Goal: Task Accomplishment & Management: Complete application form

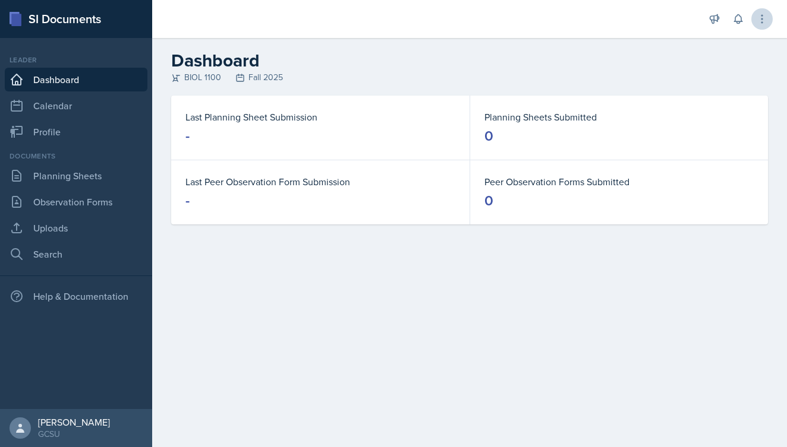
click at [768, 24] on button at bounding box center [761, 18] width 21 height 21
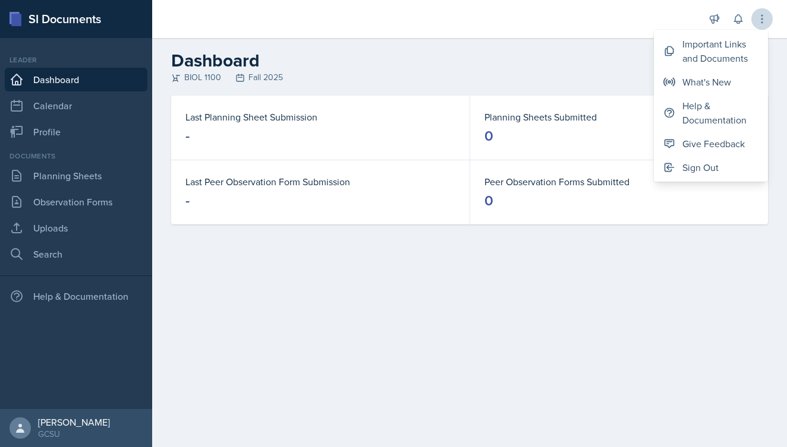
click at [765, 21] on icon at bounding box center [762, 19] width 12 height 12
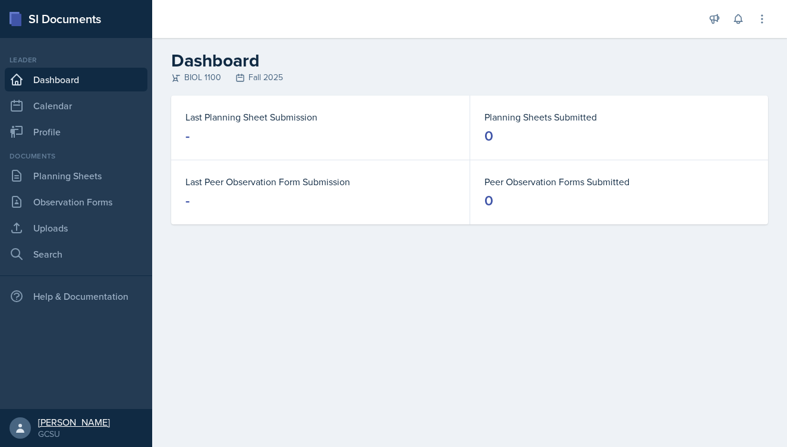
click at [49, 423] on div "[PERSON_NAME]" at bounding box center [74, 423] width 72 height 12
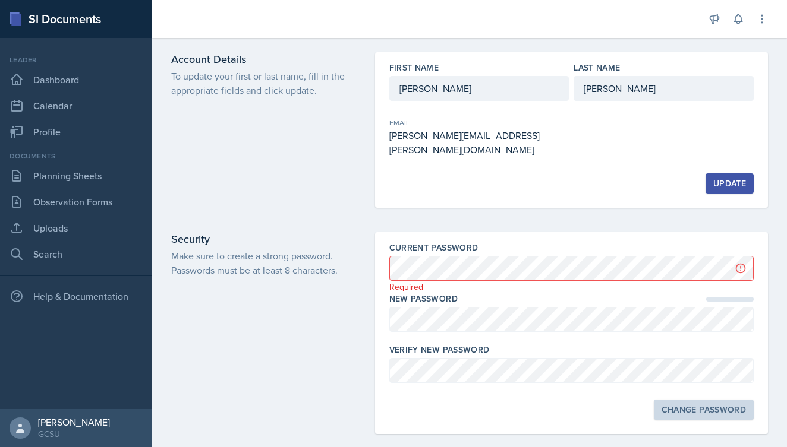
click at [383, 209] on div at bounding box center [469, 220] width 597 height 24
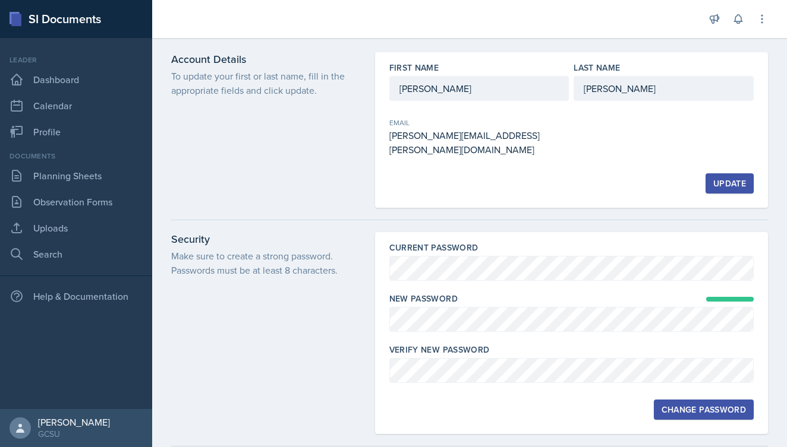
click at [579, 400] on div "Change Password" at bounding box center [571, 410] width 364 height 20
click at [672, 405] on div "Change Password" at bounding box center [703, 410] width 84 height 10
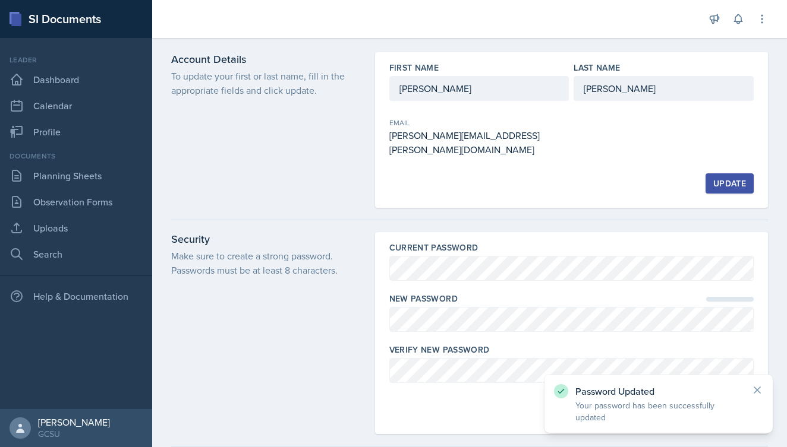
click at [756, 389] on icon at bounding box center [757, 390] width 6 height 6
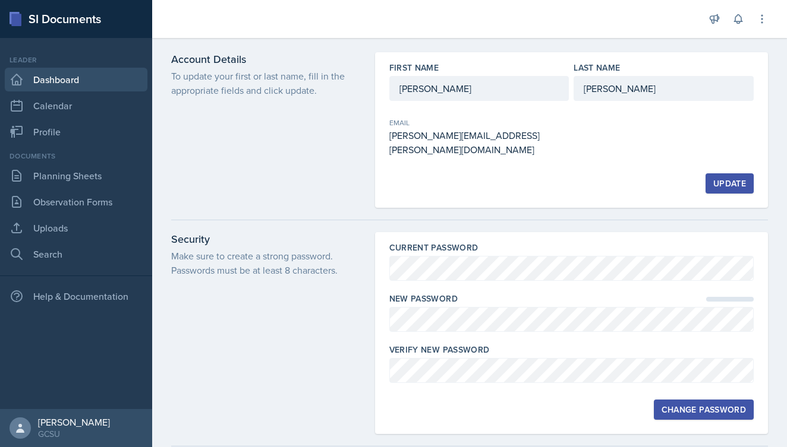
click at [49, 74] on link "Dashboard" at bounding box center [76, 80] width 143 height 24
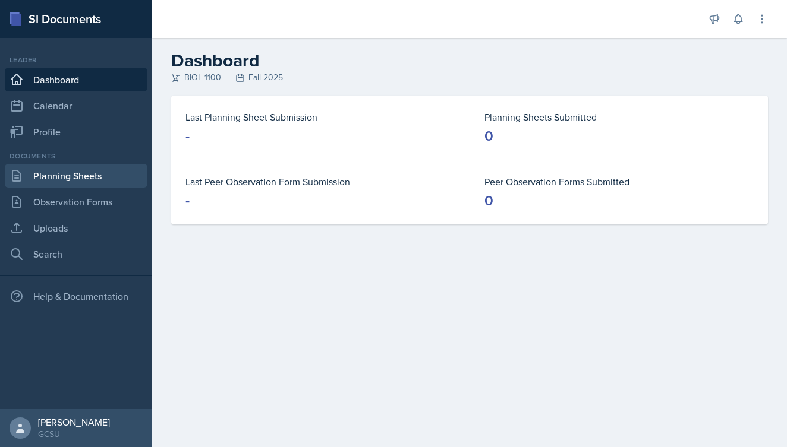
click at [78, 178] on link "Planning Sheets" at bounding box center [76, 176] width 143 height 24
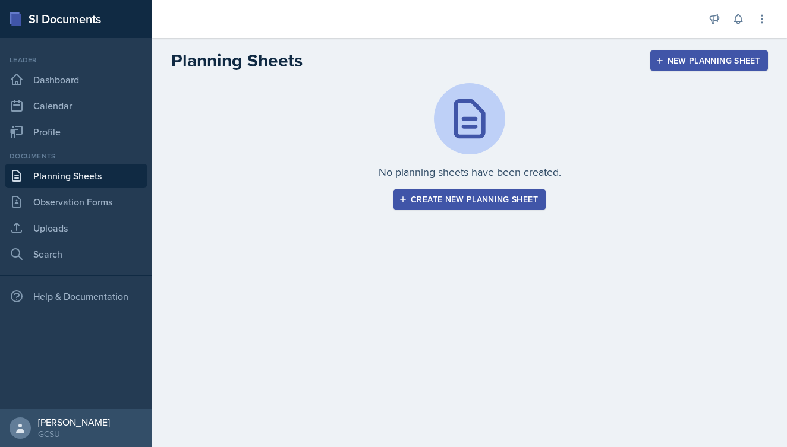
click at [717, 63] on div "New Planning Sheet" at bounding box center [709, 61] width 102 height 10
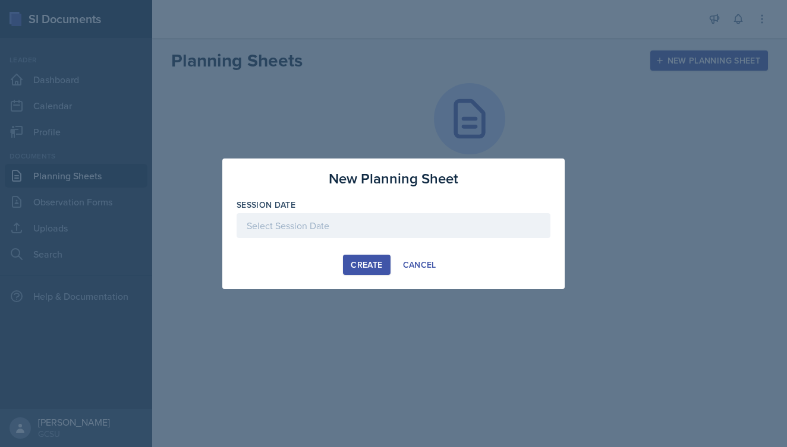
click at [308, 226] on div at bounding box center [393, 225] width 314 height 25
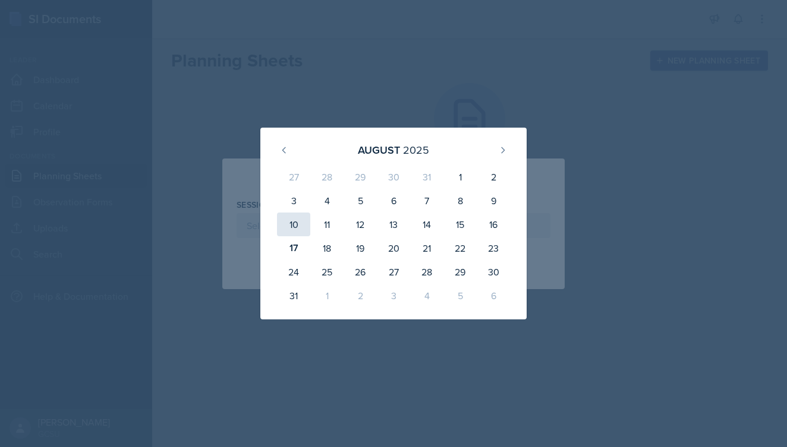
click at [302, 225] on div "10" at bounding box center [293, 225] width 33 height 24
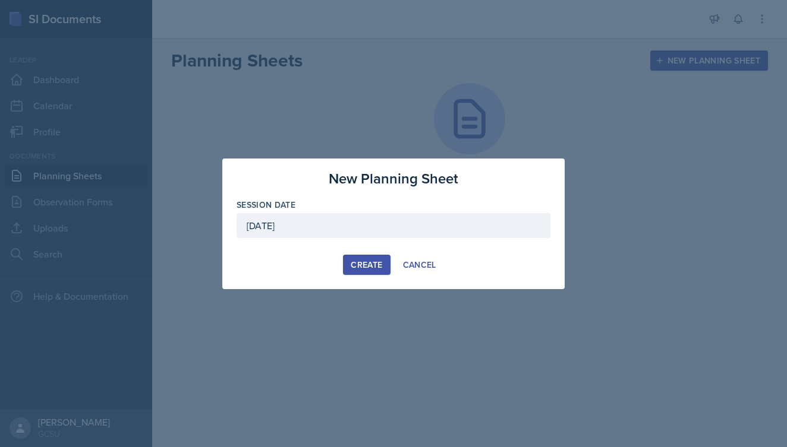
click at [321, 224] on div "[DATE]" at bounding box center [393, 225] width 314 height 25
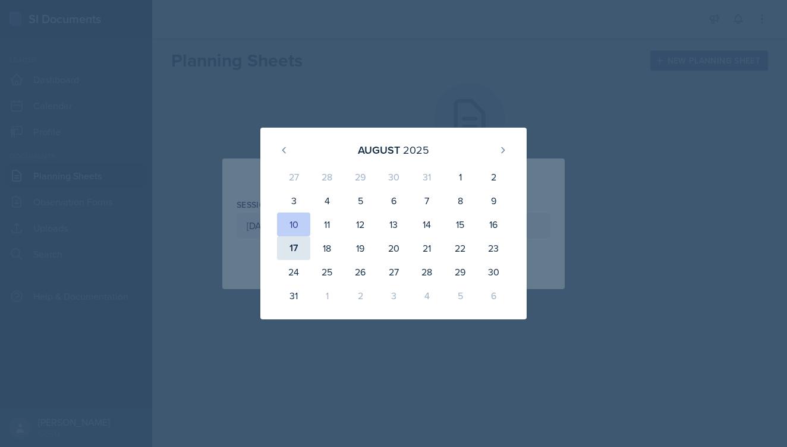
click at [286, 246] on div "17" at bounding box center [293, 248] width 33 height 24
type input "[DATE]"
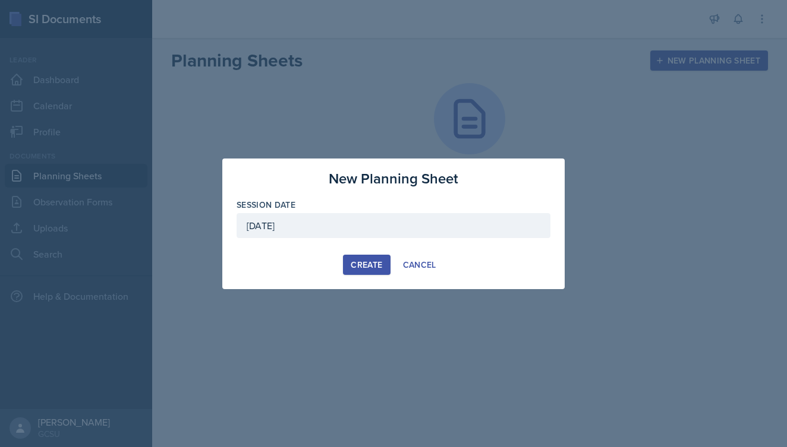
click at [362, 260] on div "Create" at bounding box center [366, 265] width 31 height 10
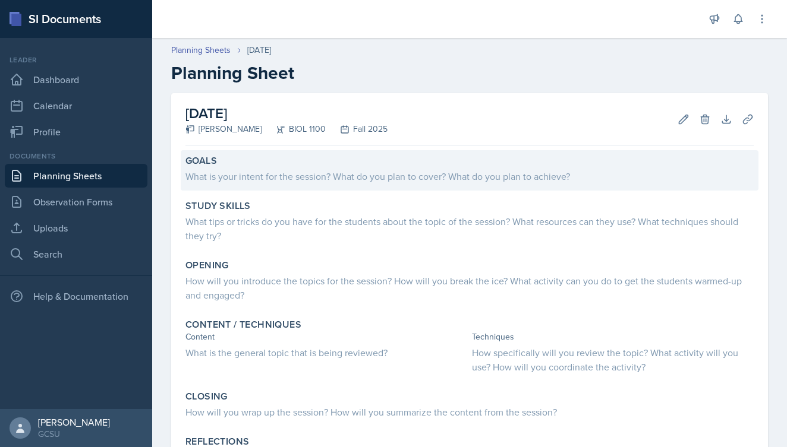
click at [373, 174] on div "What is your intent for the session? What do you plan to cover? What do you pla…" at bounding box center [469, 176] width 568 height 14
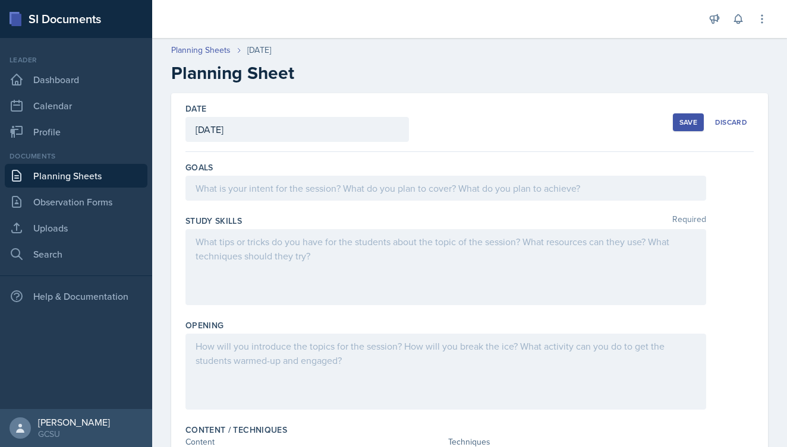
click at [348, 179] on div at bounding box center [445, 188] width 521 height 25
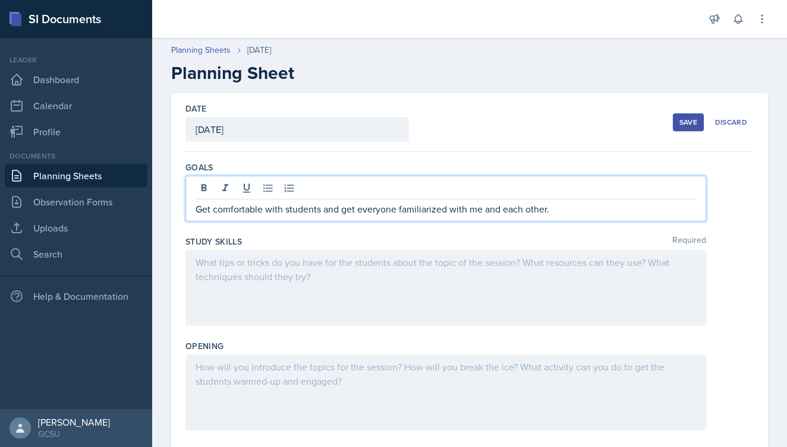
click at [466, 261] on div at bounding box center [445, 288] width 521 height 76
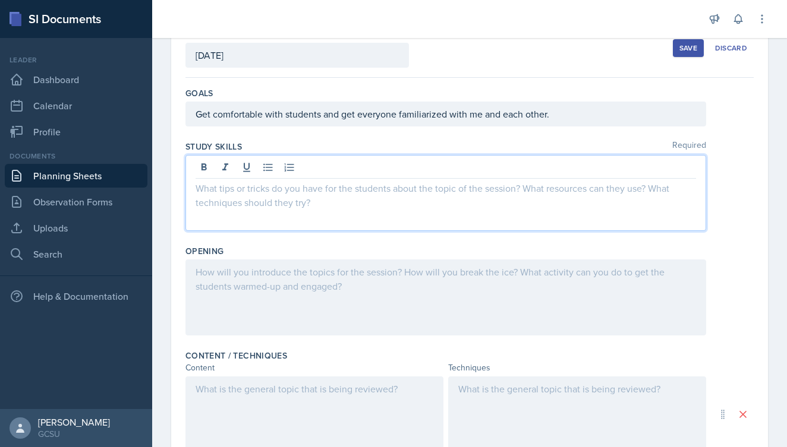
scroll to position [73, 0]
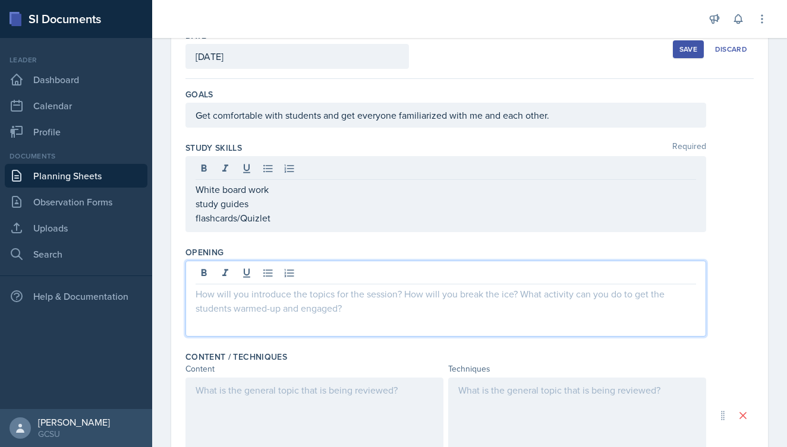
click at [378, 269] on div at bounding box center [445, 299] width 521 height 76
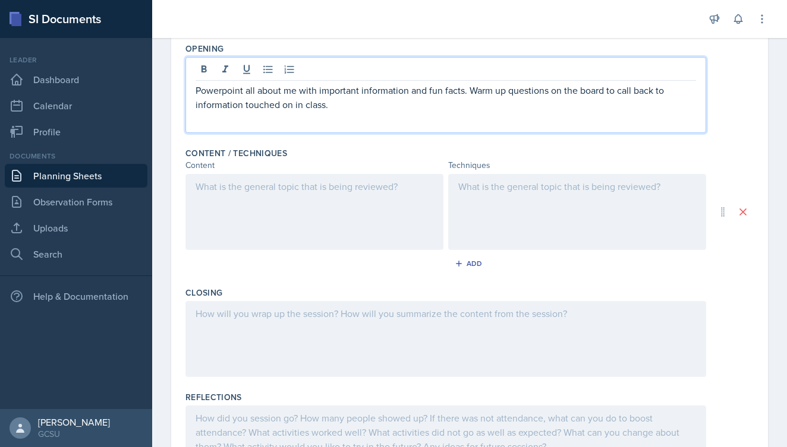
scroll to position [279, 0]
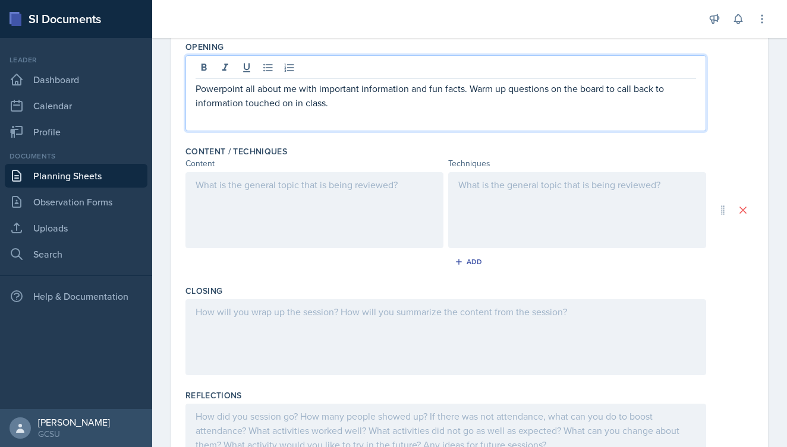
click at [291, 193] on div at bounding box center [314, 210] width 258 height 76
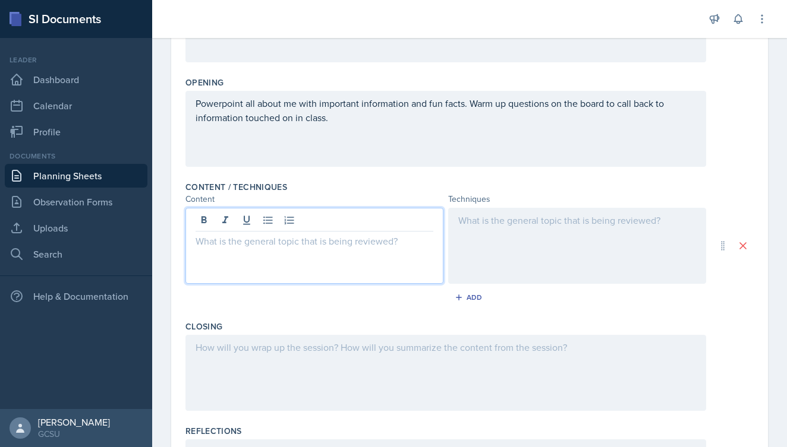
scroll to position [218, 0]
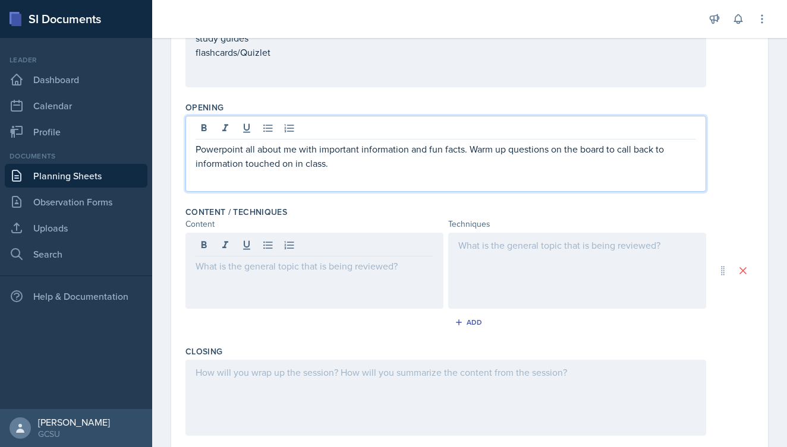
click at [368, 146] on p "Powerpoint all about me with important information and fun facts. Warm up quest…" at bounding box center [445, 156] width 500 height 29
click at [365, 163] on p "Powerpoint all about me with important information and fun facts. Warm up quest…" at bounding box center [445, 156] width 500 height 29
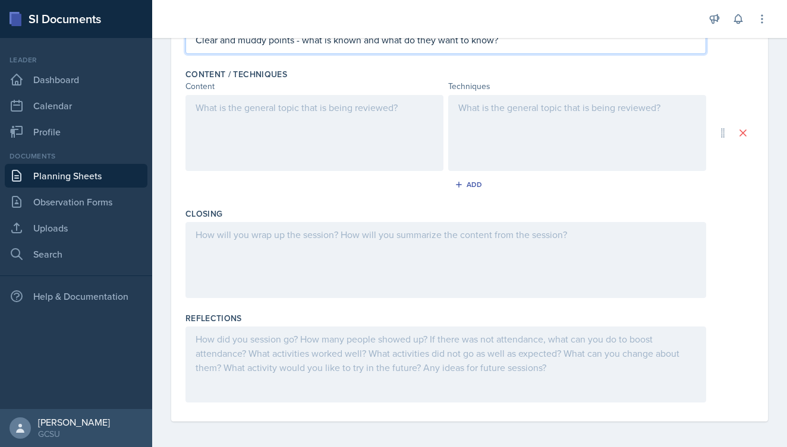
scroll to position [355, 0]
click at [284, 238] on div at bounding box center [445, 261] width 521 height 76
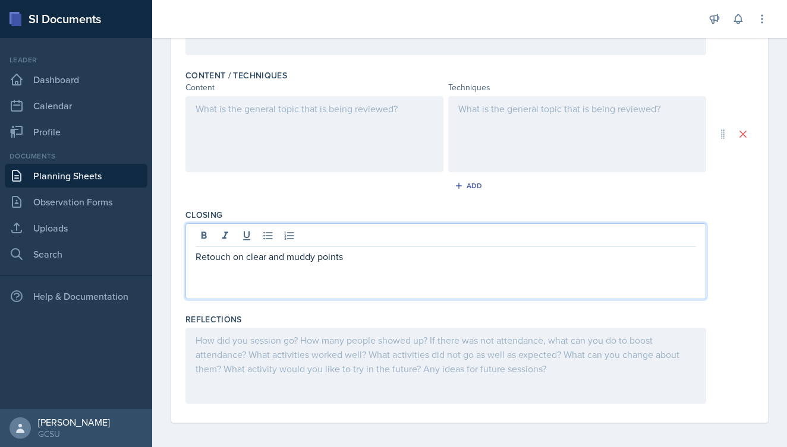
click at [269, 119] on div at bounding box center [314, 134] width 258 height 76
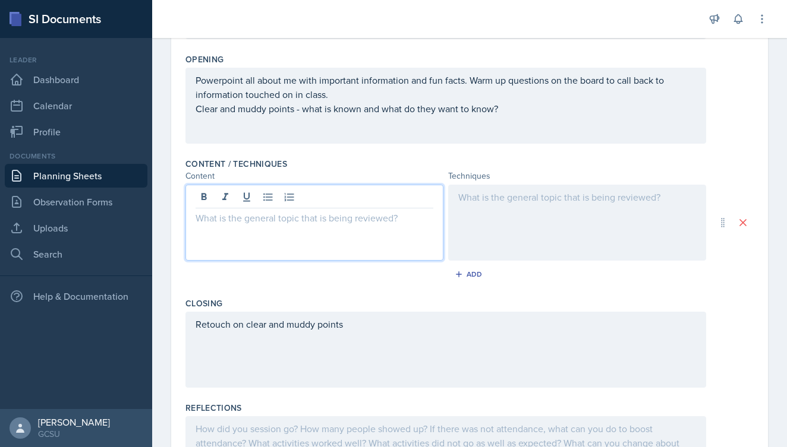
scroll to position [264, 0]
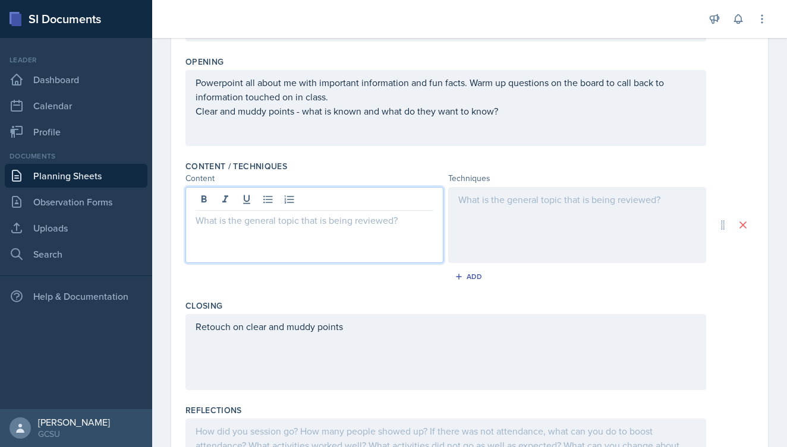
click at [359, 330] on div "Retouch on clear and muddy points" at bounding box center [445, 352] width 521 height 76
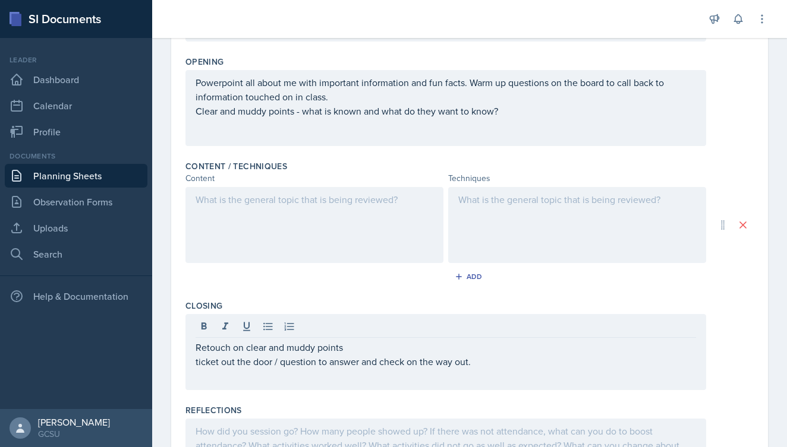
click at [302, 191] on div at bounding box center [314, 225] width 258 height 76
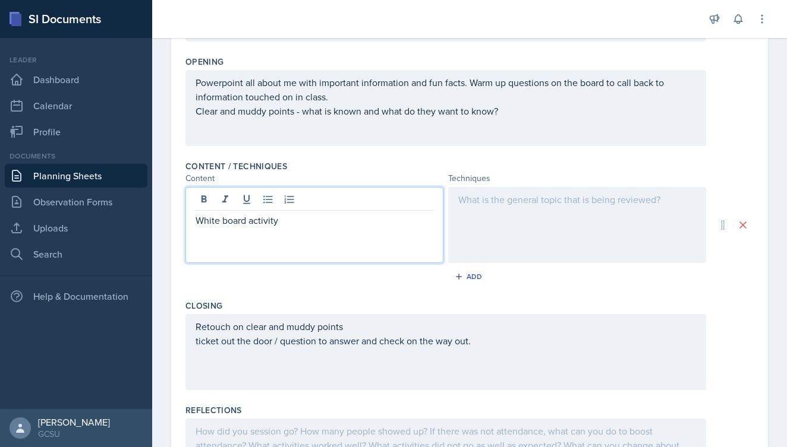
click at [511, 204] on div at bounding box center [577, 225] width 258 height 76
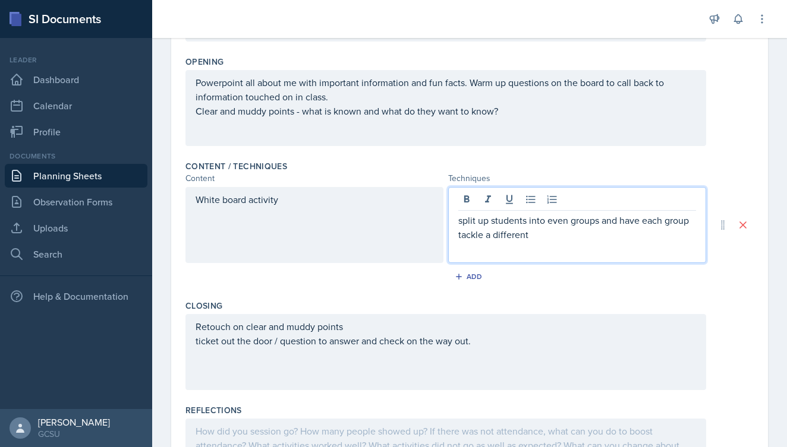
click at [488, 239] on p "split up students into even groups and have each group tackle a different" at bounding box center [577, 227] width 238 height 29
click at [546, 238] on p "split up students into even groups and have each group tackle different" at bounding box center [577, 227] width 238 height 29
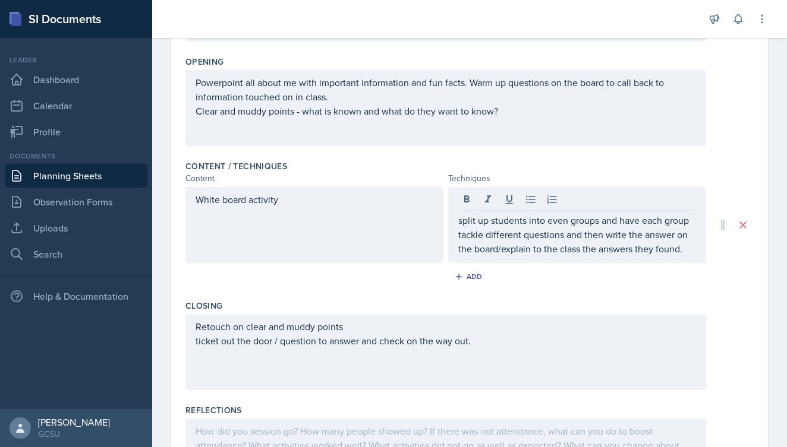
click at [308, 213] on div "White board activity" at bounding box center [314, 225] width 258 height 76
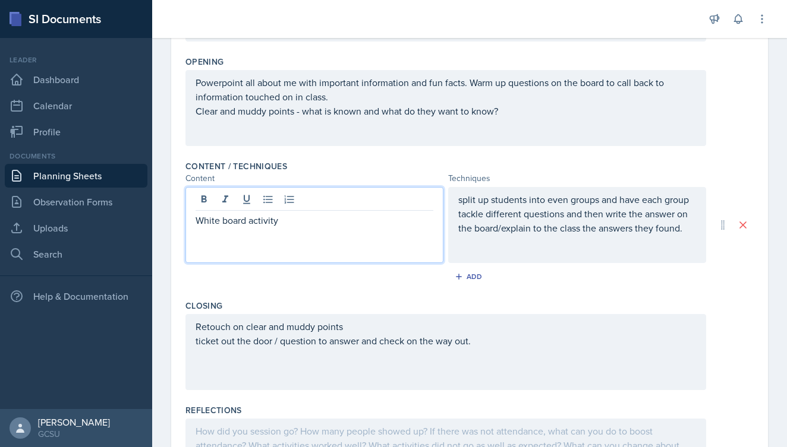
click at [461, 203] on div "split up students into even groups and have each group tackle different questio…" at bounding box center [577, 225] width 258 height 76
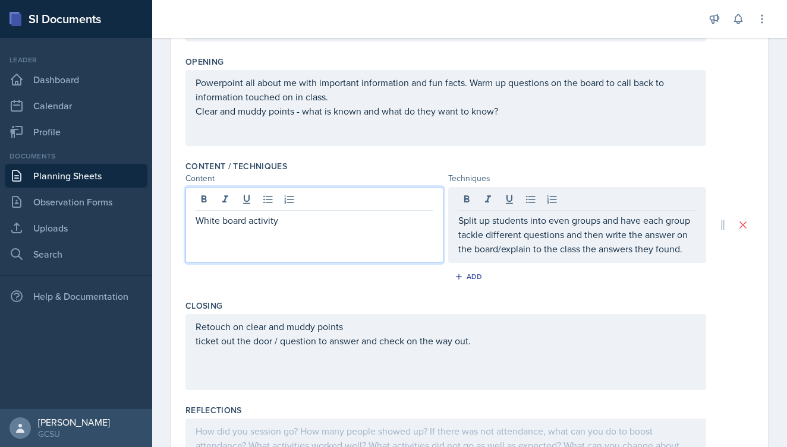
click at [330, 202] on div "White board activity" at bounding box center [314, 225] width 258 height 76
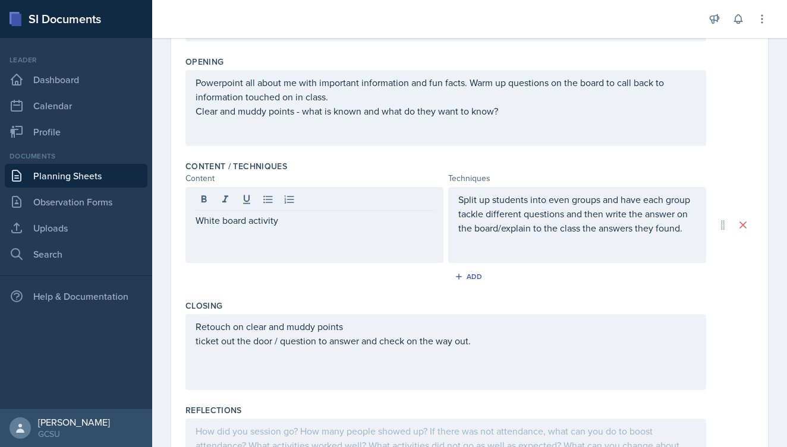
click at [613, 288] on div "Add" at bounding box center [469, 279] width 568 height 23
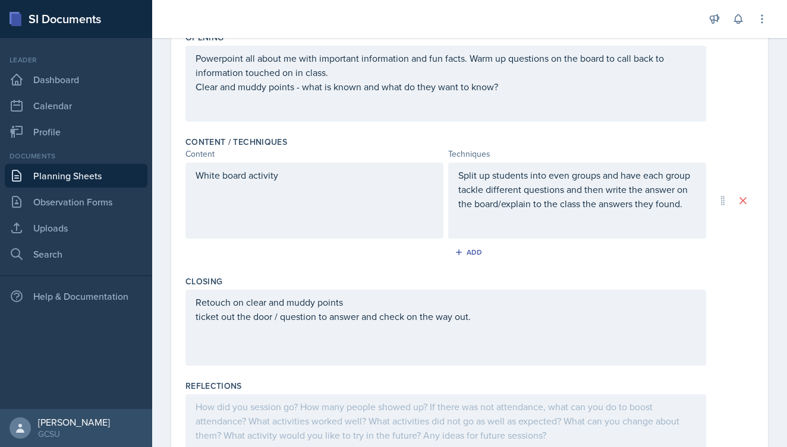
scroll to position [284, 0]
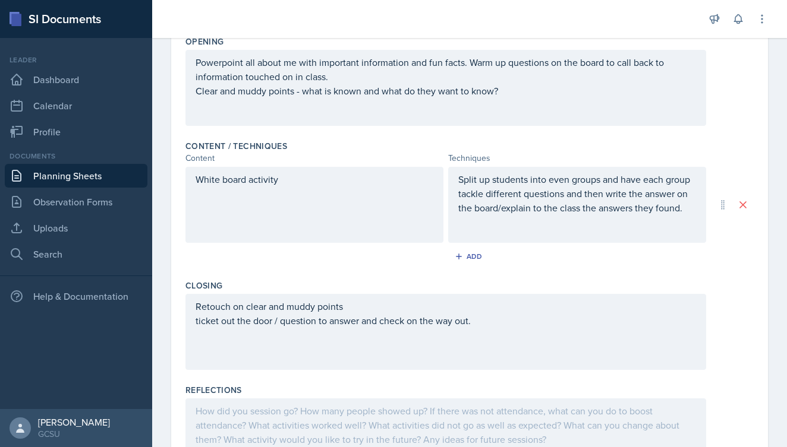
click at [391, 217] on div "White board activity" at bounding box center [314, 205] width 258 height 76
click at [389, 253] on div "Add" at bounding box center [469, 259] width 568 height 23
click at [479, 254] on div "Add" at bounding box center [470, 257] width 26 height 10
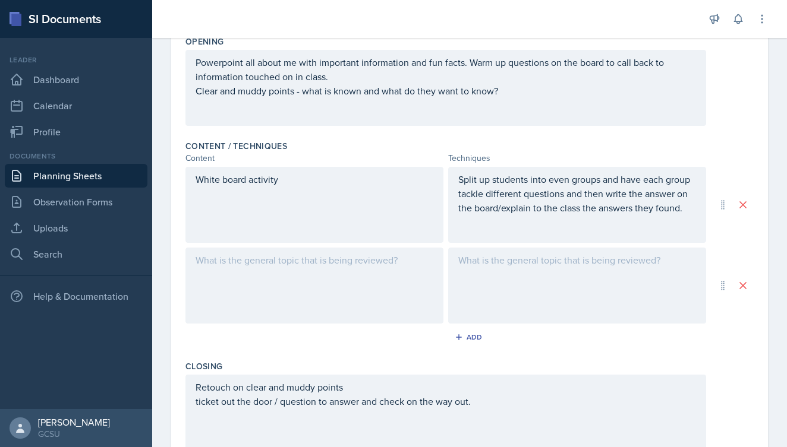
click at [295, 260] on div at bounding box center [314, 286] width 258 height 76
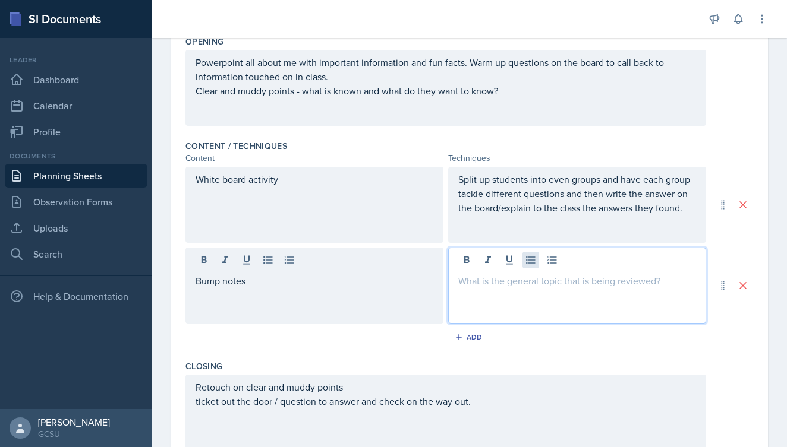
click at [534, 260] on div at bounding box center [577, 286] width 258 height 76
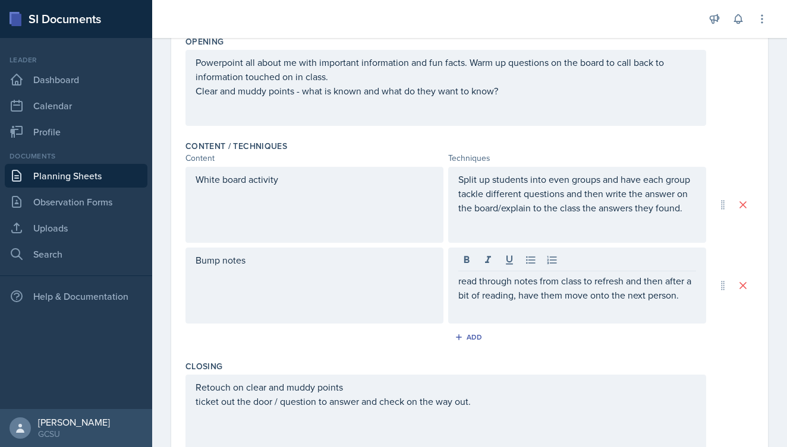
click at [396, 352] on div "Content / Techniques Content Techniques White board activity Split up students …" at bounding box center [469, 245] width 568 height 220
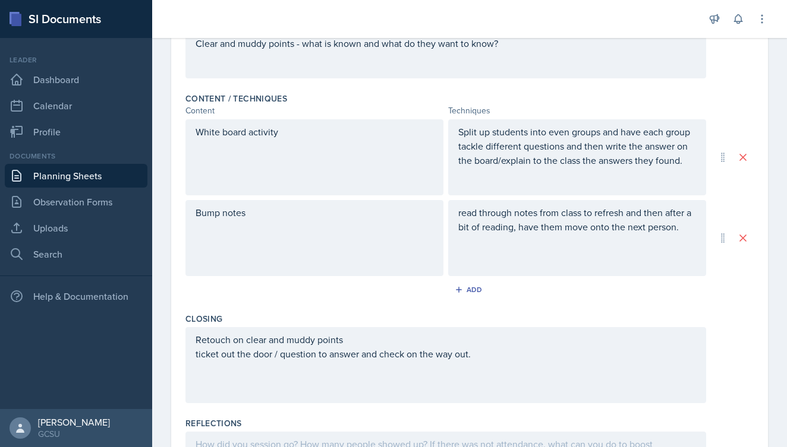
scroll to position [333, 0]
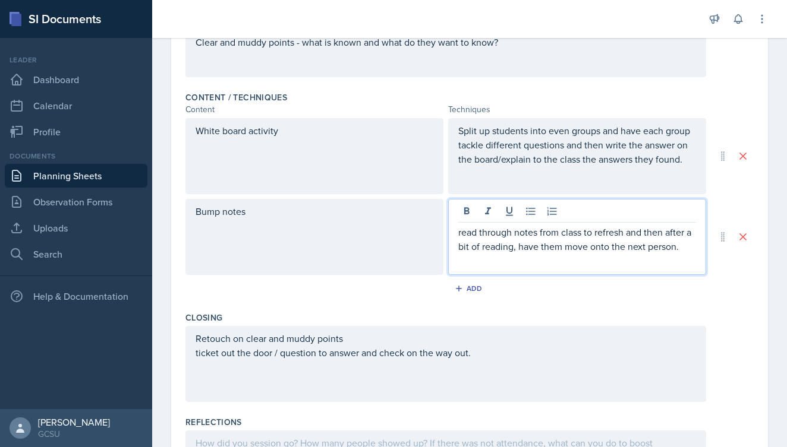
click at [475, 216] on div "read through notes from class to refresh and then after a bit of reading, have …" at bounding box center [577, 237] width 258 height 76
click at [462, 235] on p "read through notes from class to refresh and then after a bit of reading, have …" at bounding box center [577, 239] width 238 height 29
click at [425, 311] on div "Closing Retouch on clear and muddy points ticket out the door / question to ans…" at bounding box center [469, 359] width 568 height 105
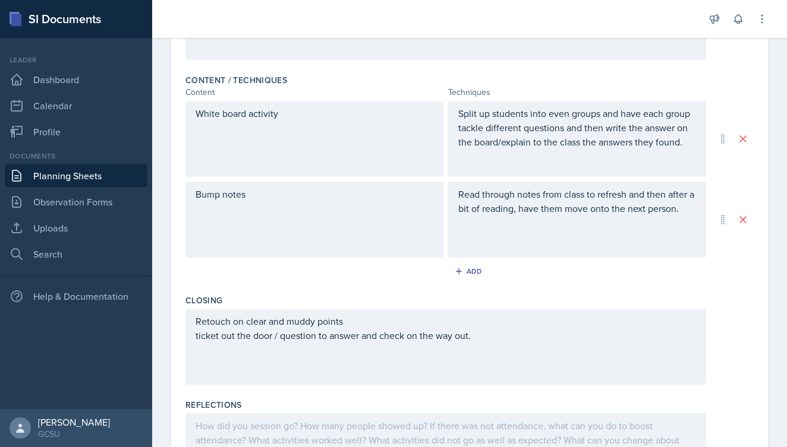
scroll to position [351, 0]
click at [472, 268] on div "Add" at bounding box center [470, 271] width 26 height 10
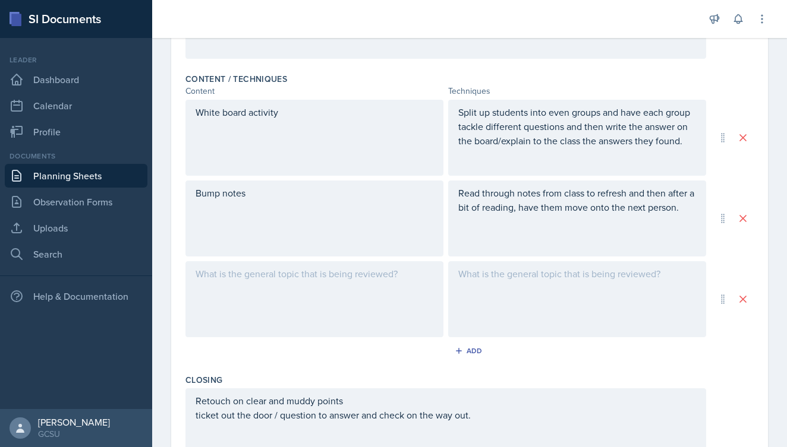
click at [244, 259] on div "White board activity Split up students into even groups and have each group tac…" at bounding box center [469, 219] width 568 height 238
click at [248, 271] on div at bounding box center [314, 299] width 258 height 76
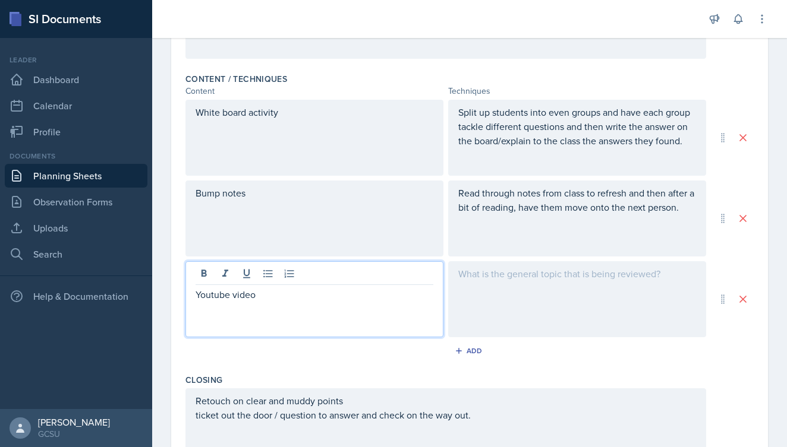
click at [493, 279] on div at bounding box center [577, 299] width 258 height 76
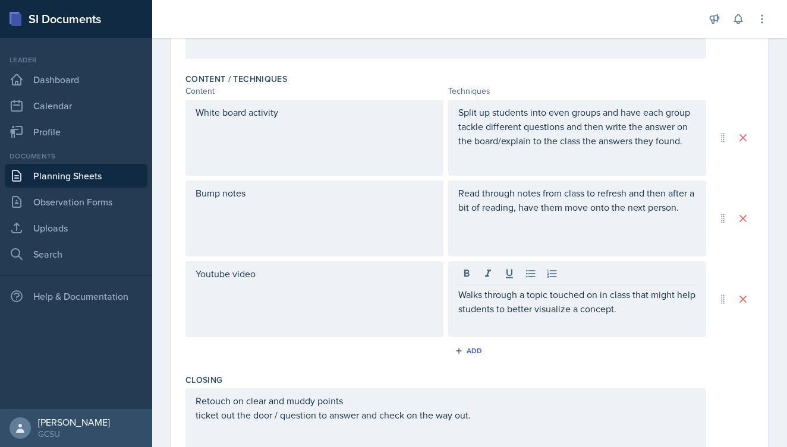
click at [628, 361] on div "Add" at bounding box center [469, 353] width 568 height 23
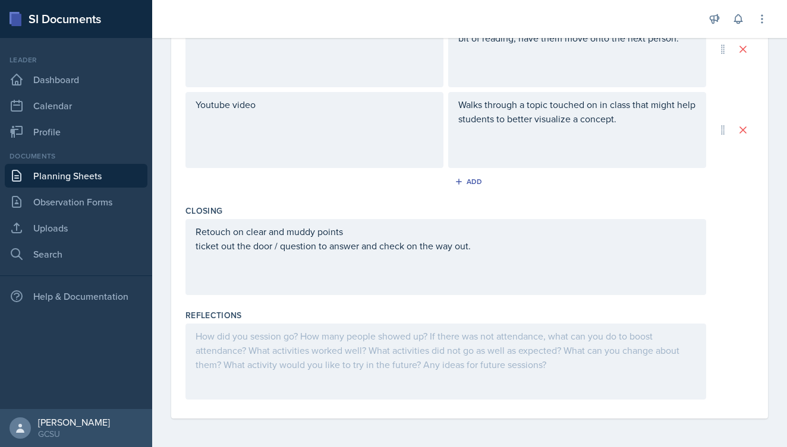
scroll to position [521, 0]
click at [377, 336] on div at bounding box center [445, 362] width 521 height 76
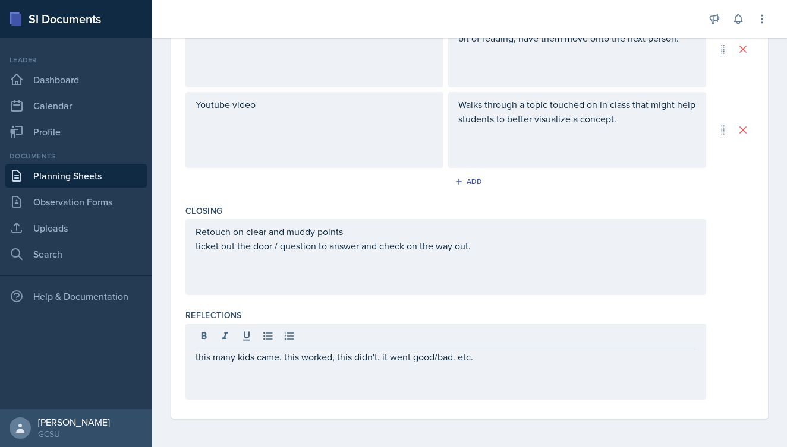
click at [741, 323] on div "Reflections this many kids came. this worked, this didn't. it went good/bad. et…" at bounding box center [469, 357] width 568 height 105
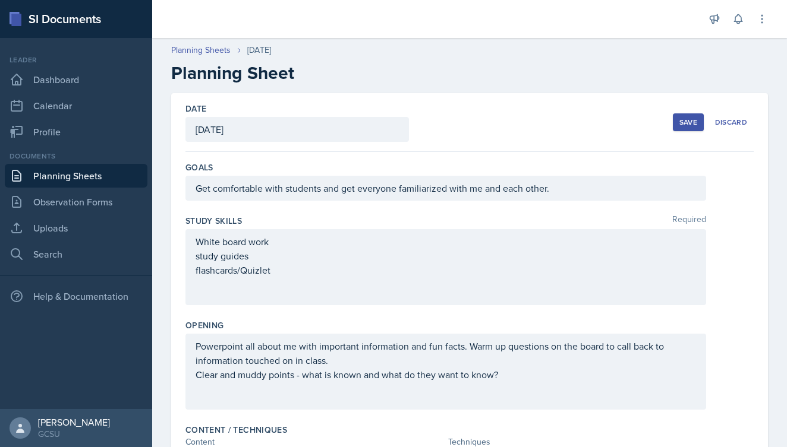
scroll to position [0, 0]
click at [688, 121] on div "Save" at bounding box center [688, 123] width 18 height 10
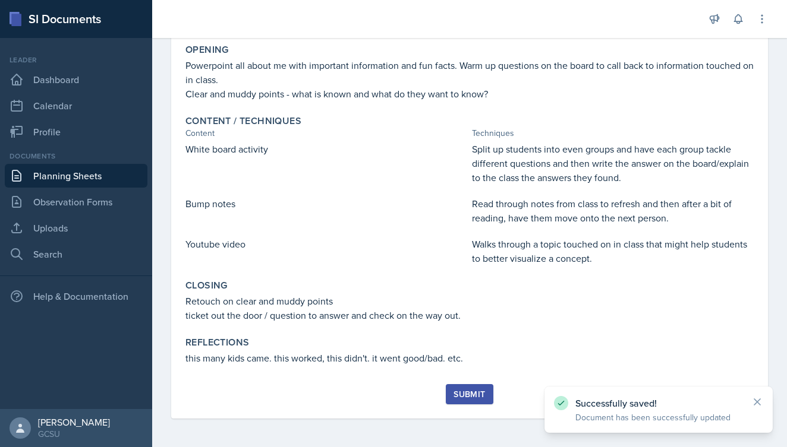
click at [475, 393] on div "Submit" at bounding box center [468, 395] width 31 height 10
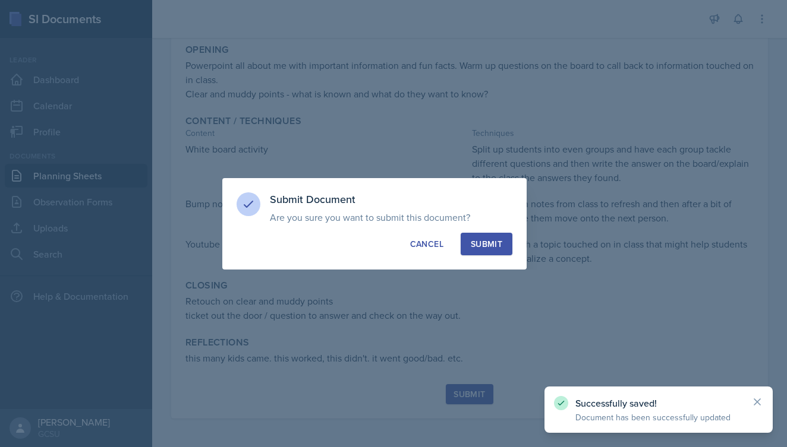
click at [491, 251] on button "Submit" at bounding box center [486, 244] width 52 height 23
